Goal: Find specific fact: Find specific fact

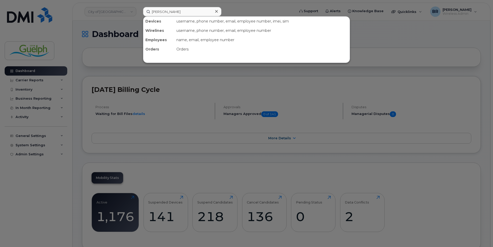
type input "[PERSON_NAME]"
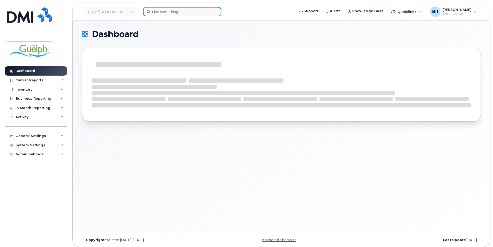
click at [197, 15] on input at bounding box center [182, 11] width 78 height 9
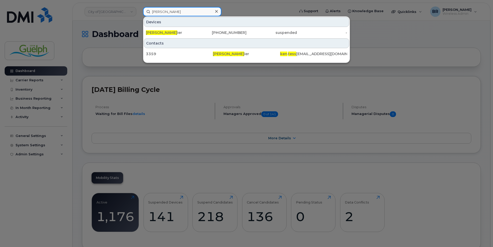
type input "[PERSON_NAME]"
